Goal: Information Seeking & Learning: Learn about a topic

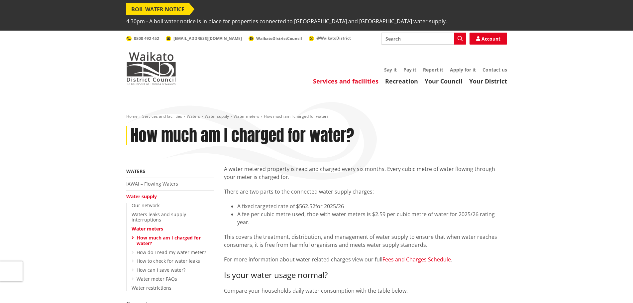
click at [313, 233] on p "This covers the treatment, distribution, and management of water supply to ensu…" at bounding box center [365, 241] width 283 height 16
click at [286, 187] on p "There are two parts to the connected water supply charges:" at bounding box center [365, 191] width 283 height 8
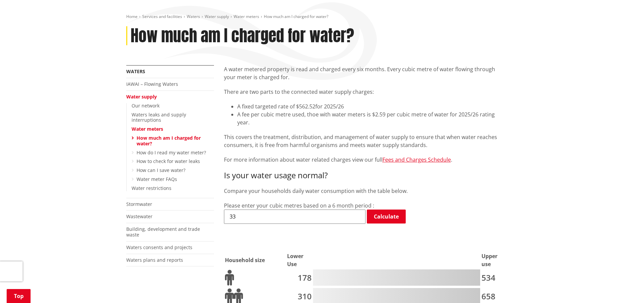
click at [305, 133] on p "This covers the treatment, distribution, and management of water supply to ensu…" at bounding box center [365, 141] width 283 height 16
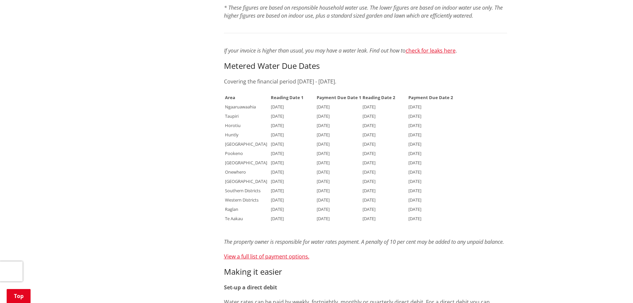
scroll to position [631, 0]
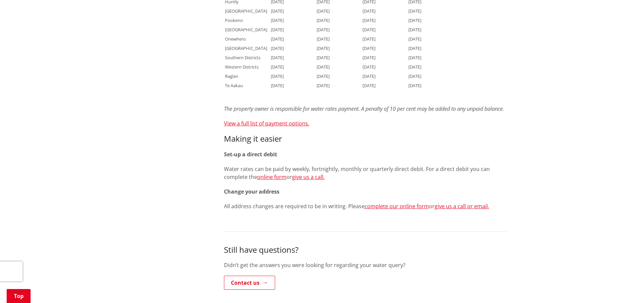
drag, startPoint x: 384, startPoint y: 222, endPoint x: 379, endPoint y: 218, distance: 6.3
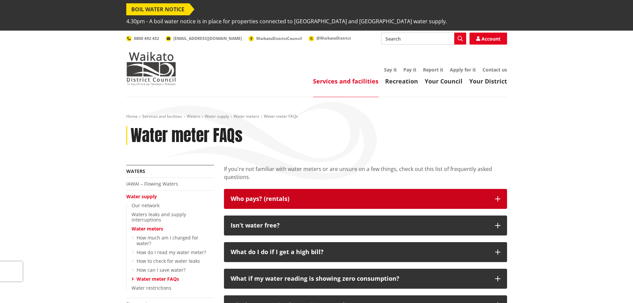
click at [291, 191] on button "Who pays? (rentals)" at bounding box center [365, 199] width 283 height 20
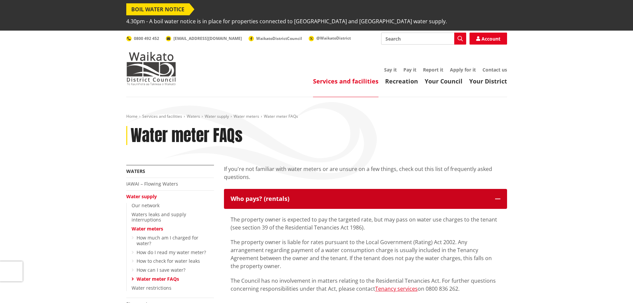
scroll to position [33, 0]
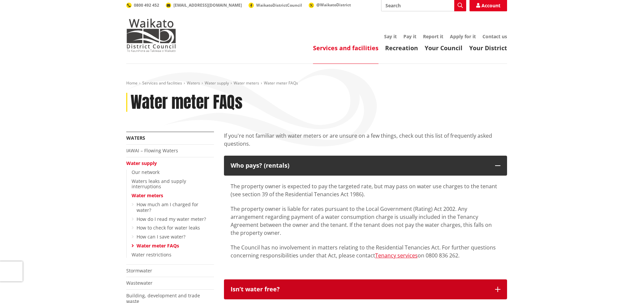
click at [298, 279] on button "Isn’t water free?" at bounding box center [365, 289] width 283 height 20
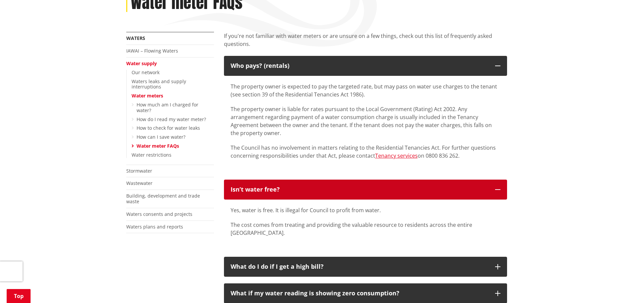
scroll to position [166, 0]
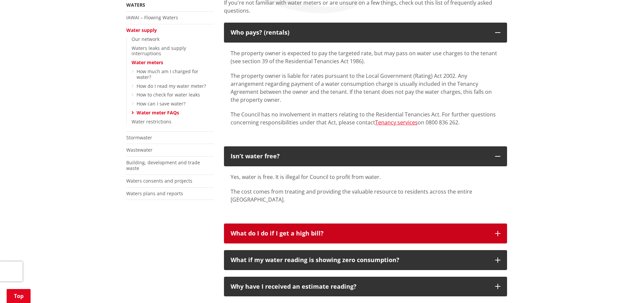
click at [297, 230] on p "What do I do if I get a high bill?" at bounding box center [360, 233] width 258 height 7
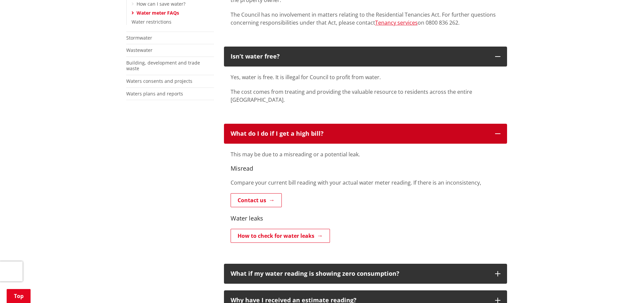
scroll to position [465, 0]
